Goal: Task Accomplishment & Management: Complete application form

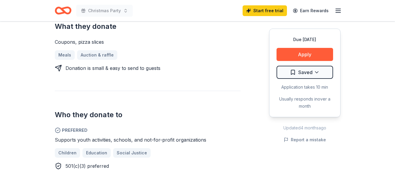
scroll to position [238, 0]
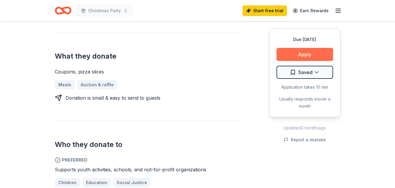
click at [307, 55] on button "Apply" at bounding box center [305, 54] width 57 height 13
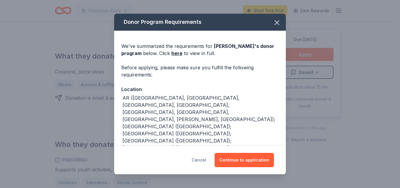
click at [204, 159] on button "Cancel" at bounding box center [199, 160] width 15 height 14
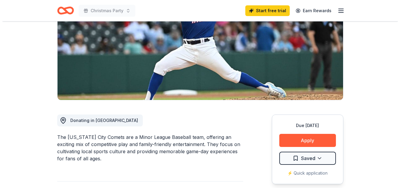
scroll to position [149, 0]
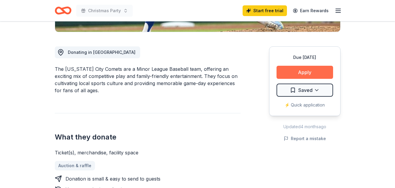
click at [298, 73] on button "Apply" at bounding box center [305, 72] width 57 height 13
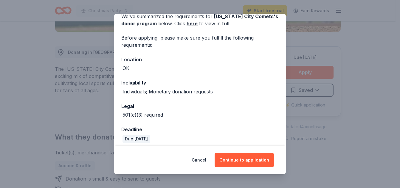
scroll to position [58, 0]
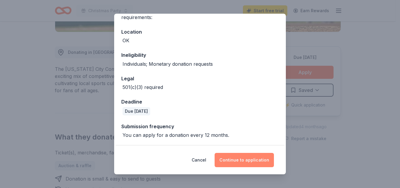
click at [244, 159] on button "Continue to application" at bounding box center [244, 160] width 59 height 14
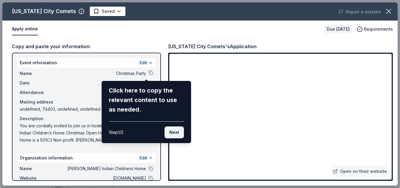
click at [177, 132] on button "Next" at bounding box center [173, 133] width 19 height 12
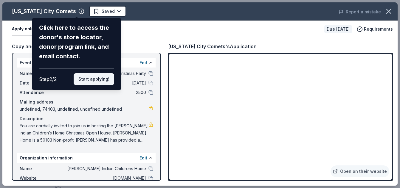
click at [91, 81] on button "Start applying!" at bounding box center [94, 79] width 41 height 12
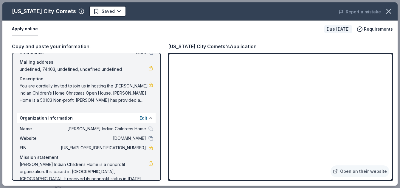
scroll to position [42, 0]
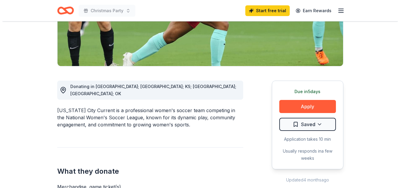
scroll to position [119, 0]
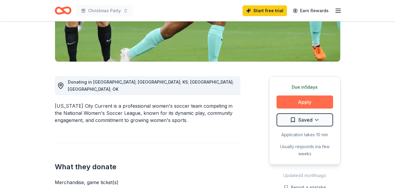
click at [299, 101] on button "Apply" at bounding box center [305, 102] width 57 height 13
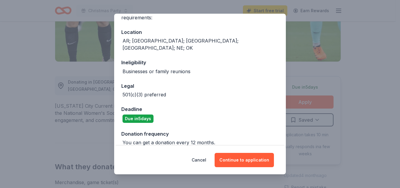
scroll to position [58, 0]
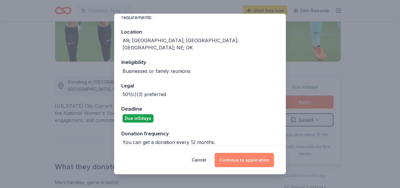
click at [254, 157] on button "Continue to application" at bounding box center [244, 160] width 59 height 14
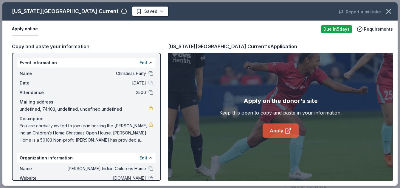
click at [288, 131] on icon at bounding box center [288, 129] width 3 height 3
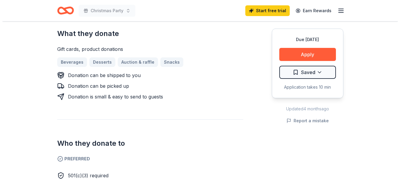
scroll to position [209, 0]
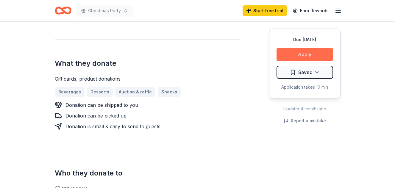
click at [302, 54] on button "Apply" at bounding box center [305, 54] width 57 height 13
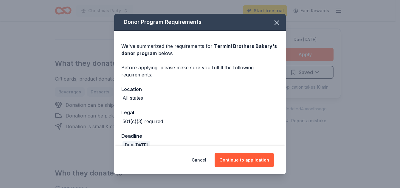
scroll to position [11, 0]
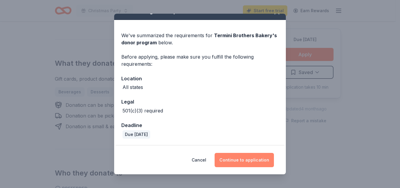
click at [248, 162] on button "Continue to application" at bounding box center [244, 160] width 59 height 14
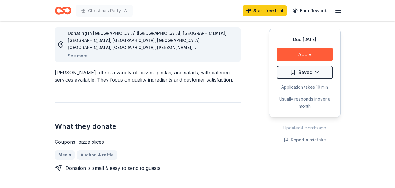
scroll to position [179, 0]
